Goal: Task Accomplishment & Management: Use online tool/utility

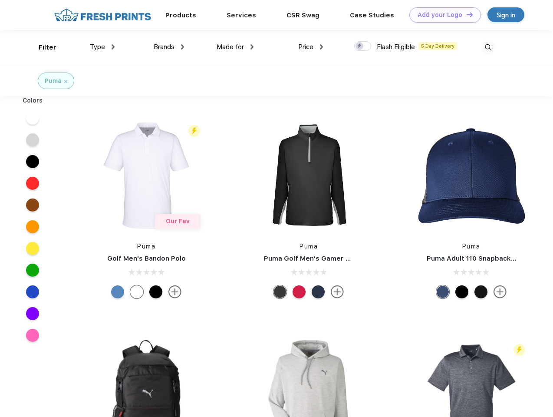
click at [442, 15] on link "Add your Logo Design Tool" at bounding box center [445, 14] width 72 height 15
click at [0, 0] on div "Design Tool" at bounding box center [0, 0] width 0 height 0
click at [466, 14] on link "Add your Logo Design Tool" at bounding box center [445, 14] width 72 height 15
click at [42, 47] on div "Filter" at bounding box center [48, 48] width 18 height 10
click at [102, 47] on span "Type" at bounding box center [97, 47] width 15 height 8
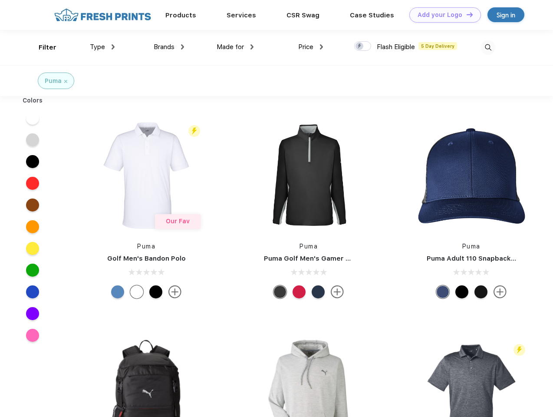
click at [169, 47] on span "Brands" at bounding box center [164, 47] width 21 height 8
click at [235, 47] on span "Made for" at bounding box center [230, 47] width 27 height 8
click at [311, 47] on span "Price" at bounding box center [305, 47] width 15 height 8
click at [363, 46] on div at bounding box center [362, 46] width 17 height 10
click at [360, 46] on input "checkbox" at bounding box center [357, 44] width 6 height 6
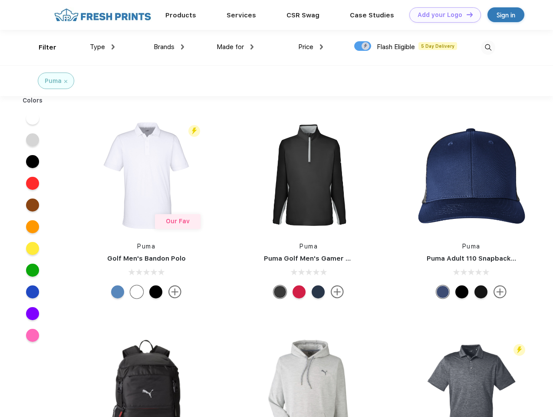
click at [488, 47] on img at bounding box center [488, 47] width 14 height 14
